Goal: Transaction & Acquisition: Obtain resource

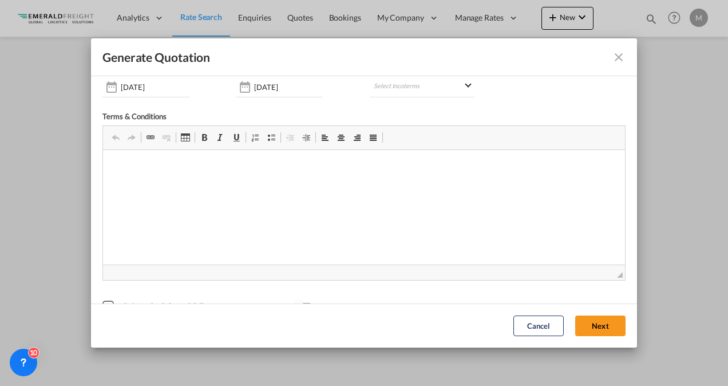
scroll to position [99, 0]
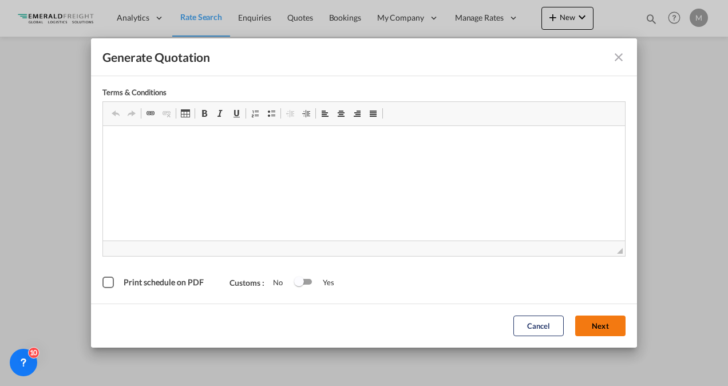
click at [589, 323] on button "Next" at bounding box center [600, 326] width 50 height 21
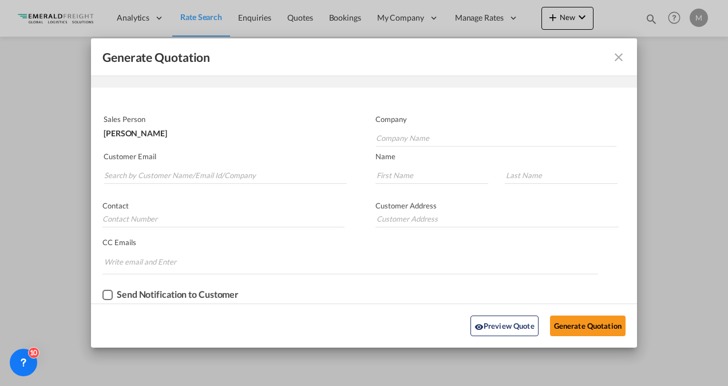
scroll to position [38, 0]
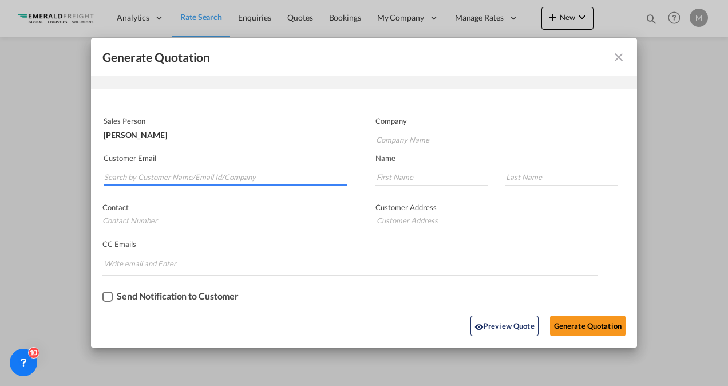
click at [236, 171] on input "Search by Customer Name/Email Id/Company" at bounding box center [225, 176] width 243 height 17
type input "[EMAIL_ADDRESS][DOMAIN_NAME]"
click at [180, 220] on input "Generate QuotationQUOTE ..." at bounding box center [223, 220] width 242 height 17
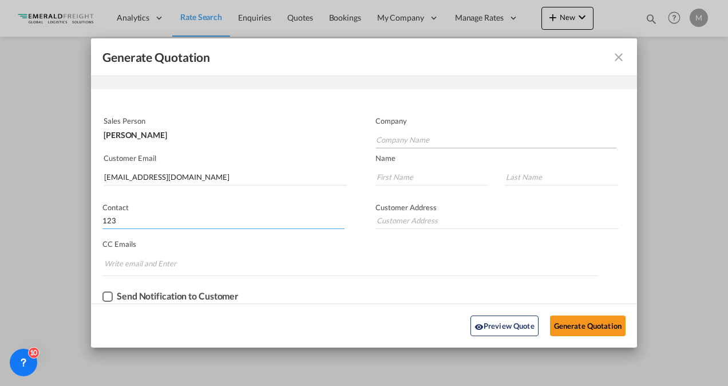
type input "123"
click at [413, 134] on input "Company Name" at bounding box center [496, 139] width 240 height 17
type input "WER"
click at [412, 175] on input "Generate QuotationQUOTE ..." at bounding box center [431, 176] width 113 height 17
type input "WER"
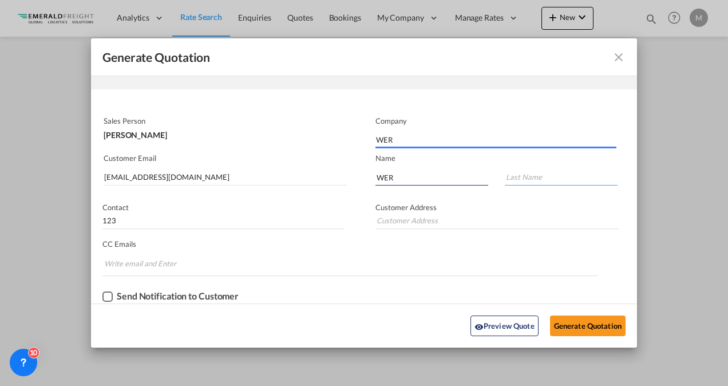
click at [545, 172] on input "Generate QuotationQUOTE ..." at bounding box center [561, 176] width 113 height 17
type input "WER"
click at [431, 215] on input "Generate QuotationQUOTE ..." at bounding box center [496, 220] width 243 height 17
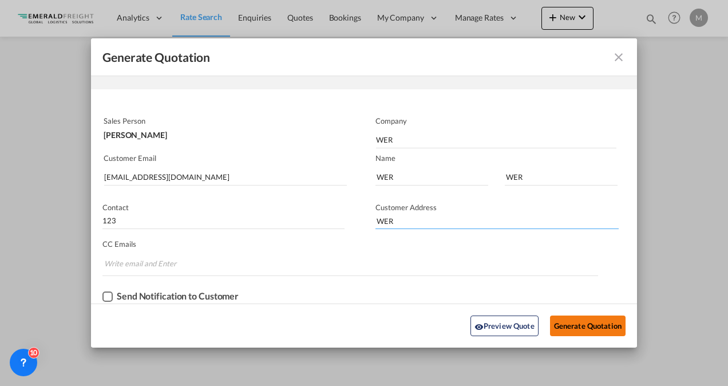
type input "WER"
click at [579, 324] on button "Generate Quotation" at bounding box center [588, 325] width 76 height 21
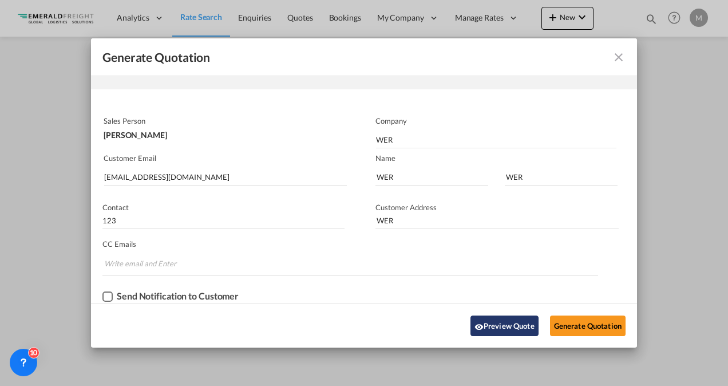
click at [492, 324] on button "Preview Quote" at bounding box center [504, 325] width 68 height 21
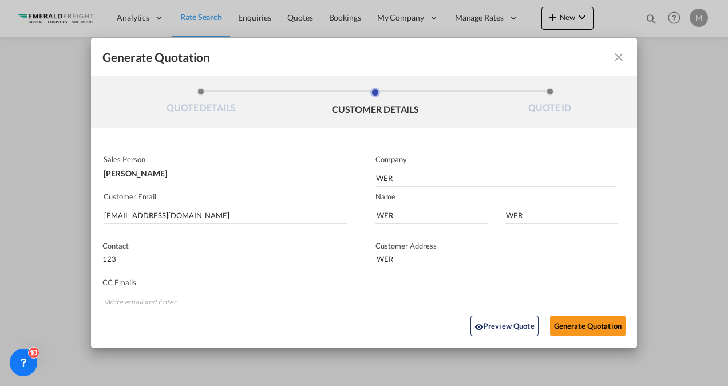
scroll to position [0, 0]
click at [582, 325] on button "Generate Quotation" at bounding box center [588, 325] width 76 height 21
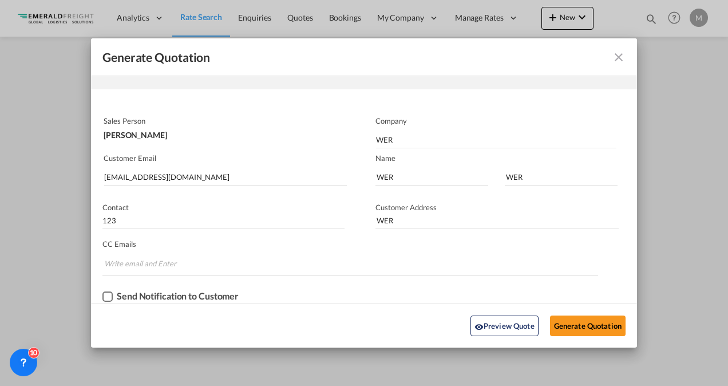
click at [108, 294] on div "Checkbox No Ink" at bounding box center [107, 296] width 10 height 10
click at [568, 326] on button "Generate Quotation" at bounding box center [588, 325] width 76 height 21
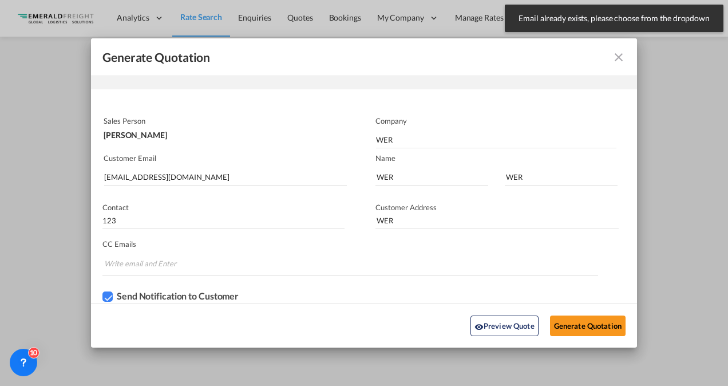
click at [612, 57] on md-icon "icon-close fg-AAA8AD cursor m-0" at bounding box center [619, 57] width 14 height 14
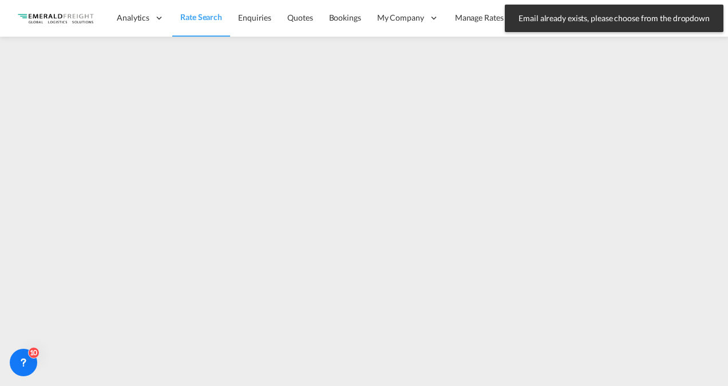
scroll to position [0, 0]
